Goal: Understand process/instructions: Learn how to perform a task or action

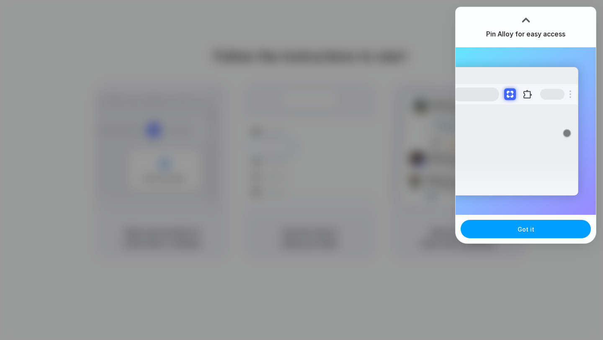
click at [532, 230] on span "Got it" at bounding box center [525, 229] width 17 height 9
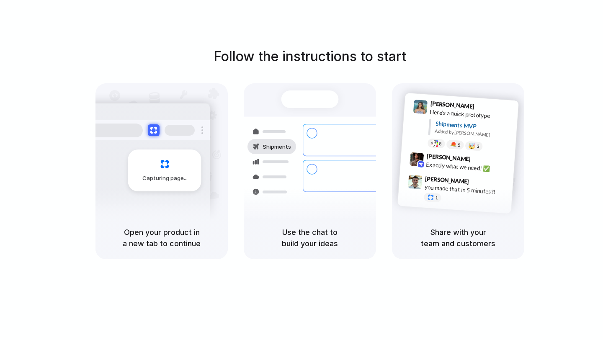
click at [311, 13] on div "Follow the instructions to start Capturing page Open your product in a new tab …" at bounding box center [309, 178] width 619 height 357
